Goal: Information Seeking & Learning: Compare options

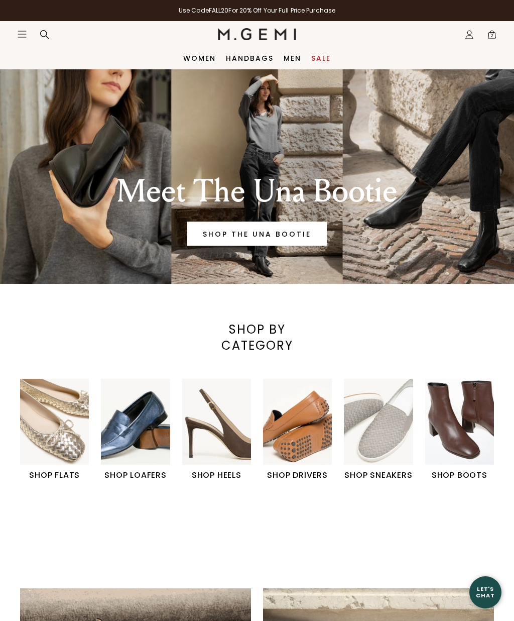
click at [510, 438] on div "SHOP FLATS SHOP LOAFERS SHOP HEELS SHOP DRIVERS" at bounding box center [257, 447] width 514 height 137
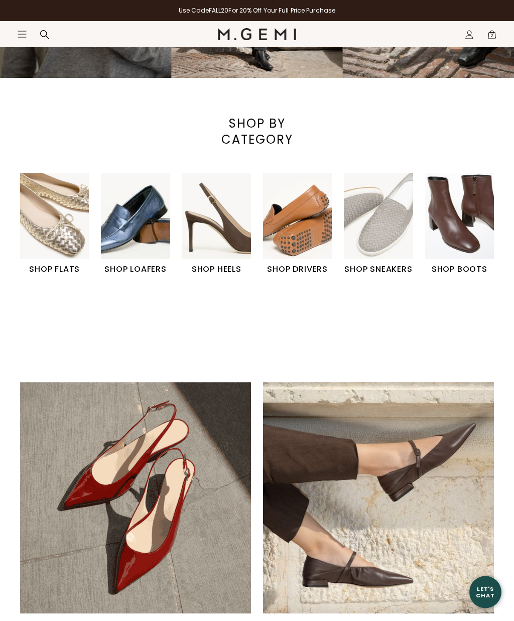
scroll to position [206, 0]
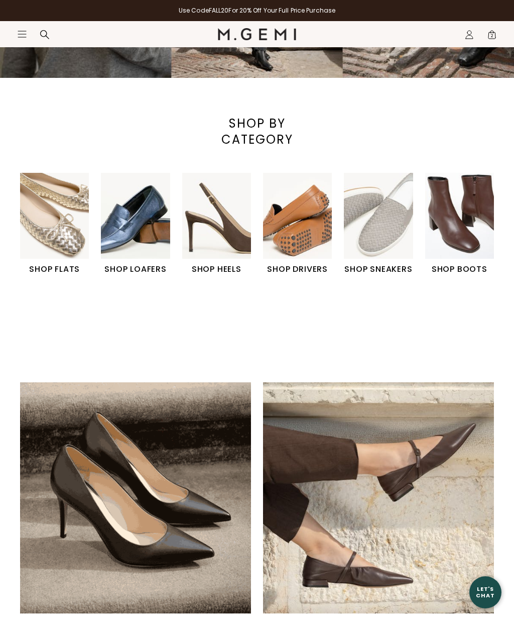
click at [59, 231] on img "1 / 6" at bounding box center [54, 216] width 69 height 86
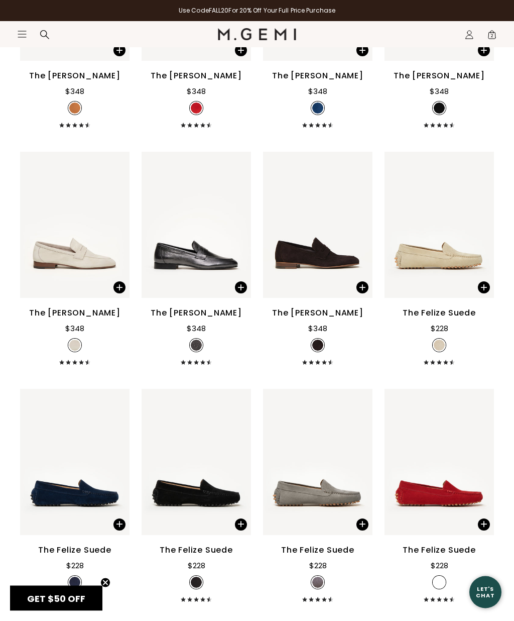
scroll to position [3369, 0]
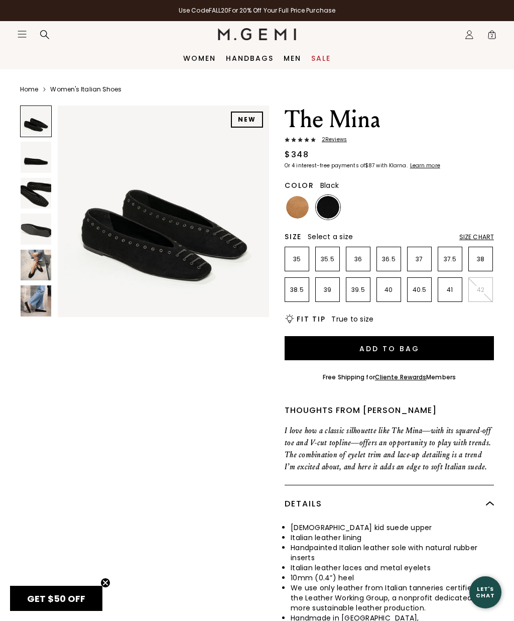
click at [39, 311] on img at bounding box center [36, 300] width 31 height 31
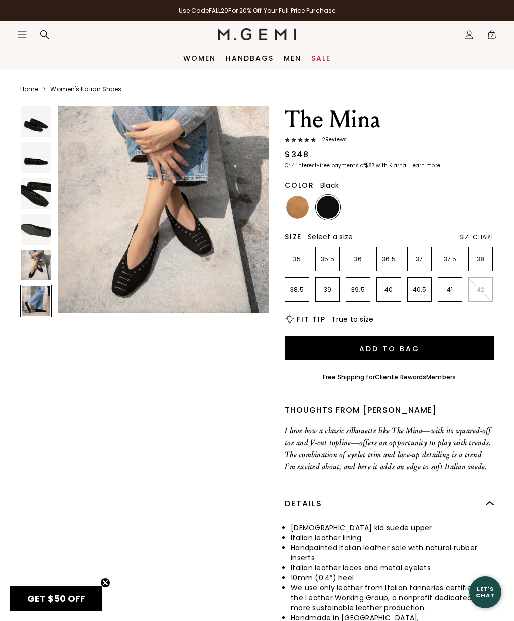
scroll to position [1107, 0]
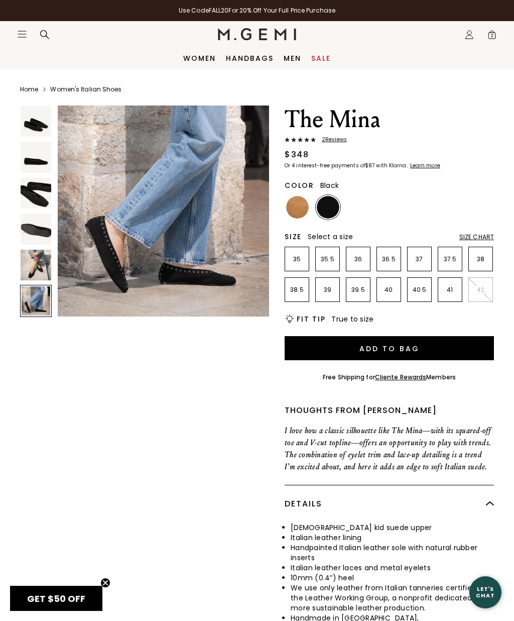
click at [46, 265] on img at bounding box center [36, 265] width 31 height 31
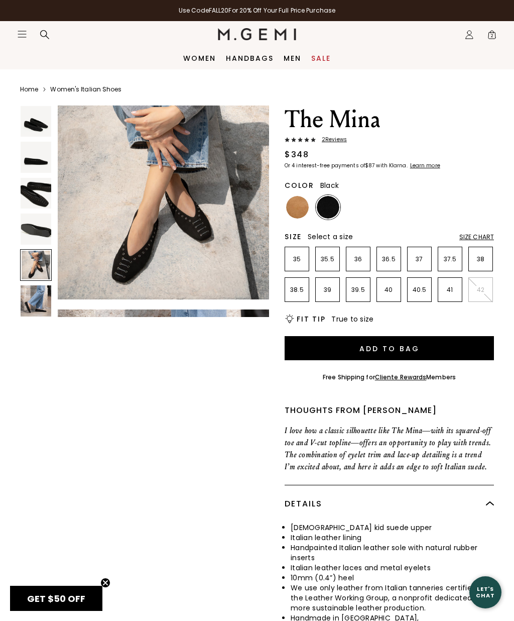
scroll to position [885, 0]
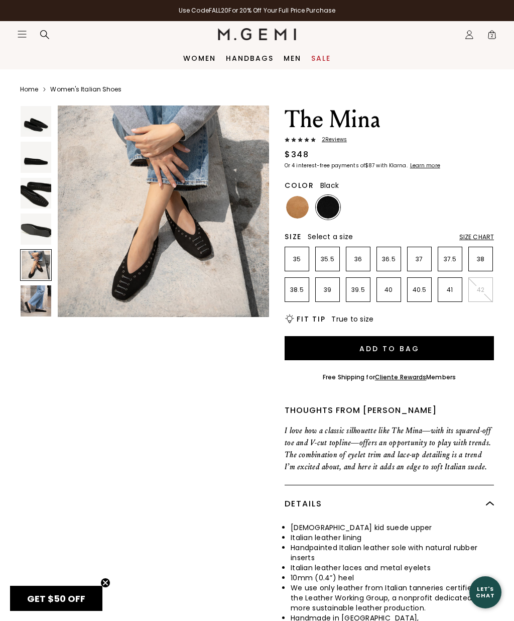
click at [294, 209] on img at bounding box center [297, 207] width 23 height 23
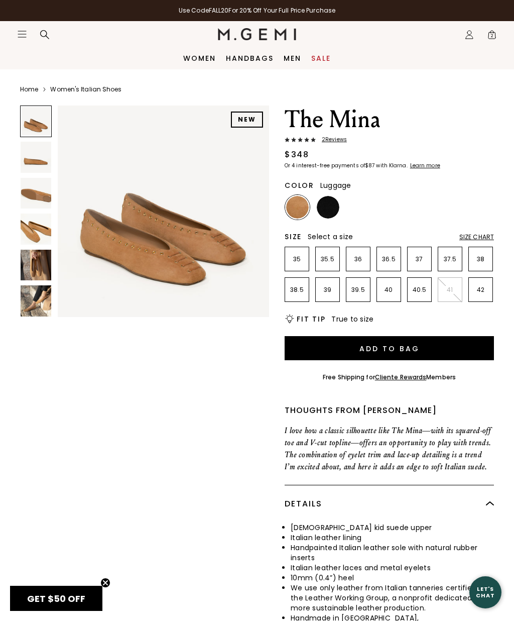
click at [330, 207] on img at bounding box center [328, 207] width 23 height 23
